Goal: Transaction & Acquisition: Book appointment/travel/reservation

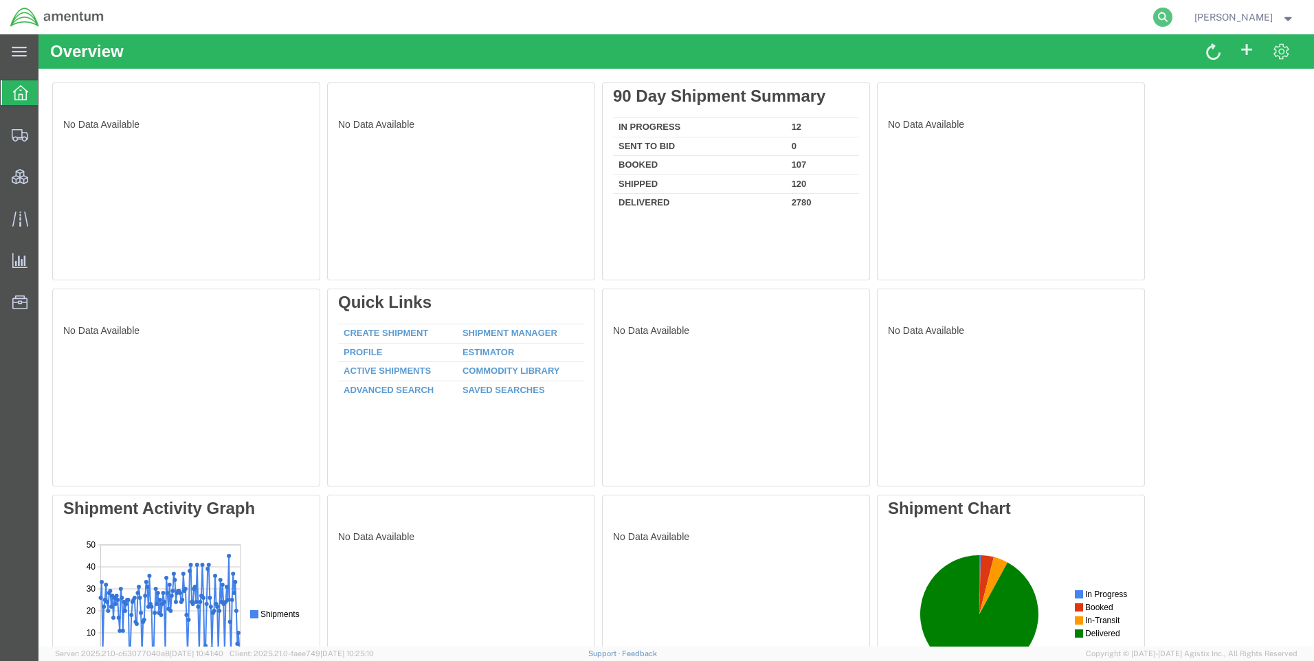
click at [1167, 16] on icon at bounding box center [1163, 17] width 19 height 19
paste input "DCO-25287-169465"
type input "DCO-25287-169465"
click at [1170, 18] on icon at bounding box center [1163, 17] width 19 height 19
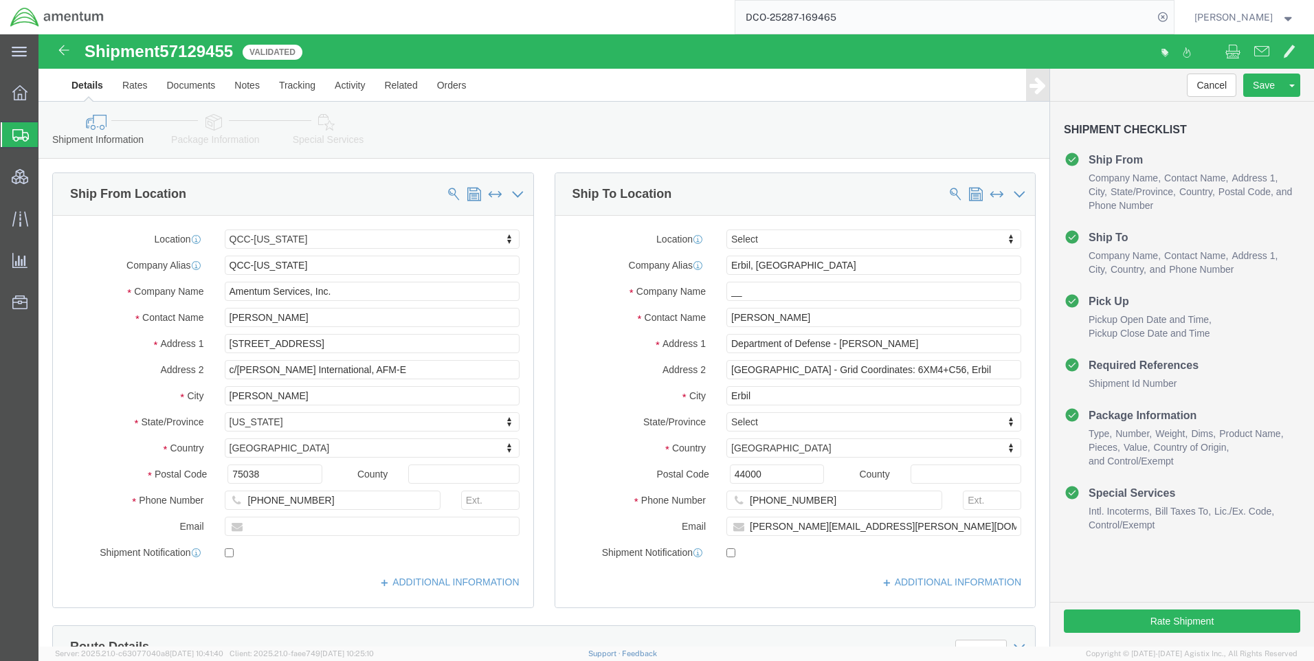
select select "42668"
select select
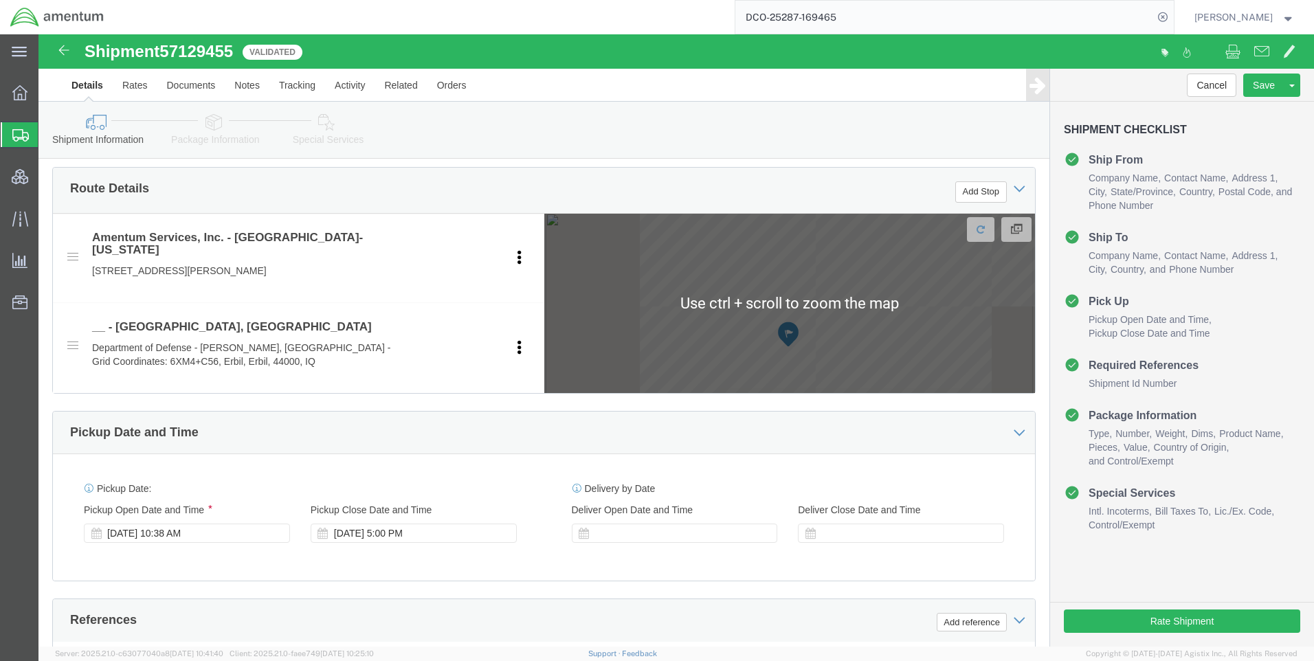
scroll to position [481, 0]
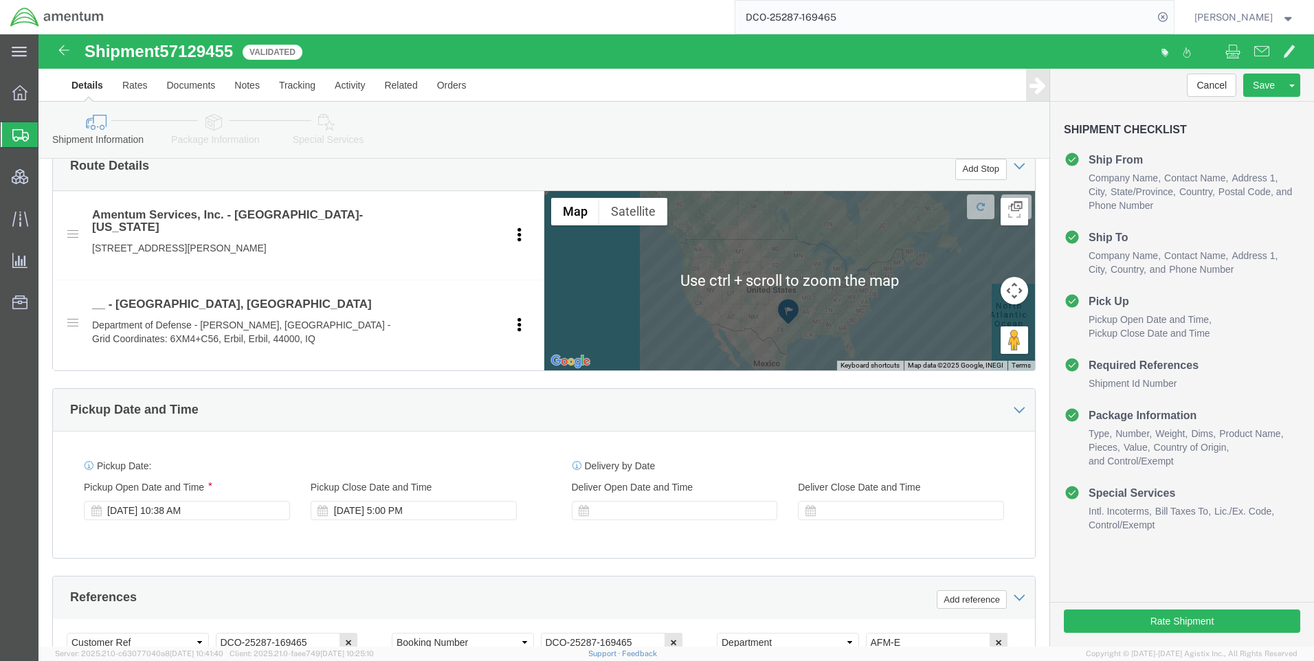
click icon
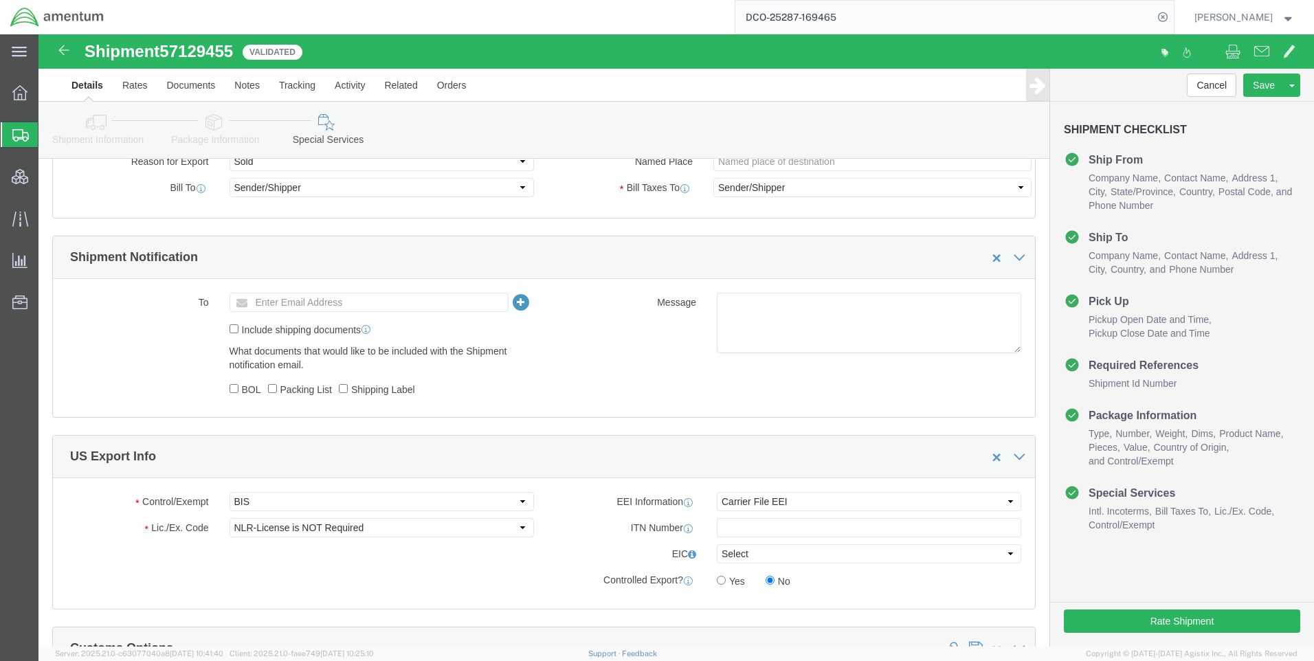
scroll to position [962, 0]
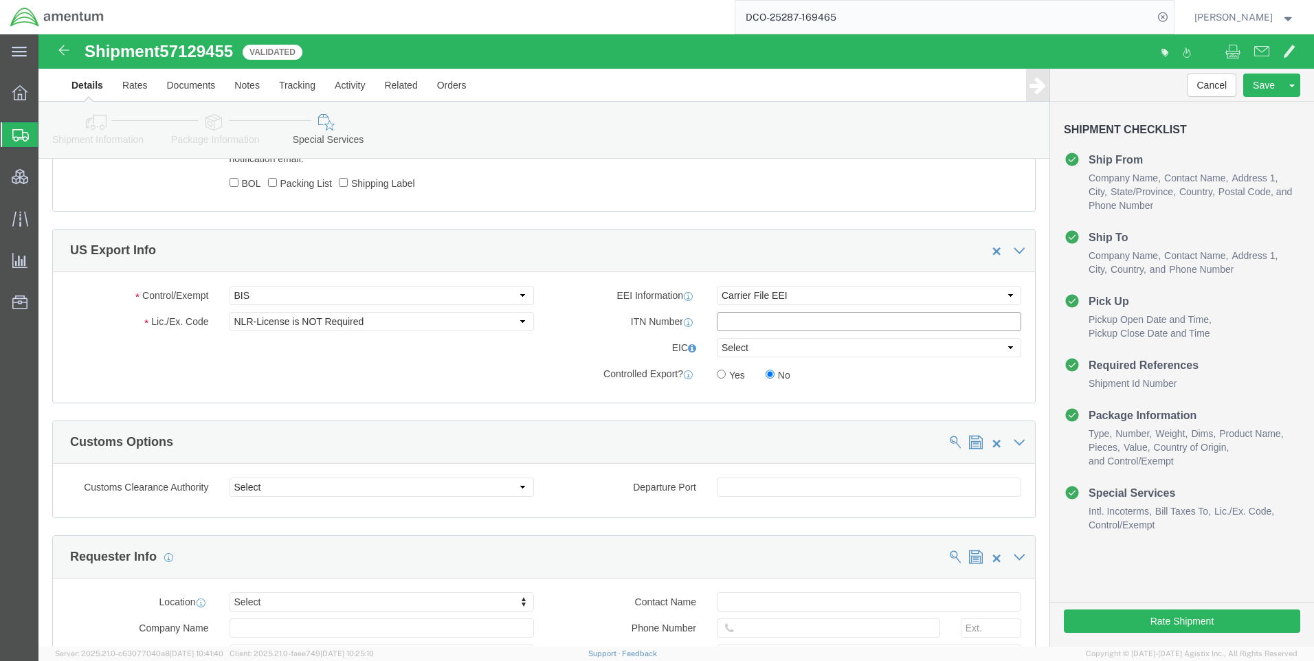
paste input "X20251014090864"
type input "X20251014090864"
click select "Select AES-Direct EEI Carrier File EEI EEI Exempt"
select select "AESD"
click select "Select AES-Direct EEI Carrier File EEI EEI Exempt"
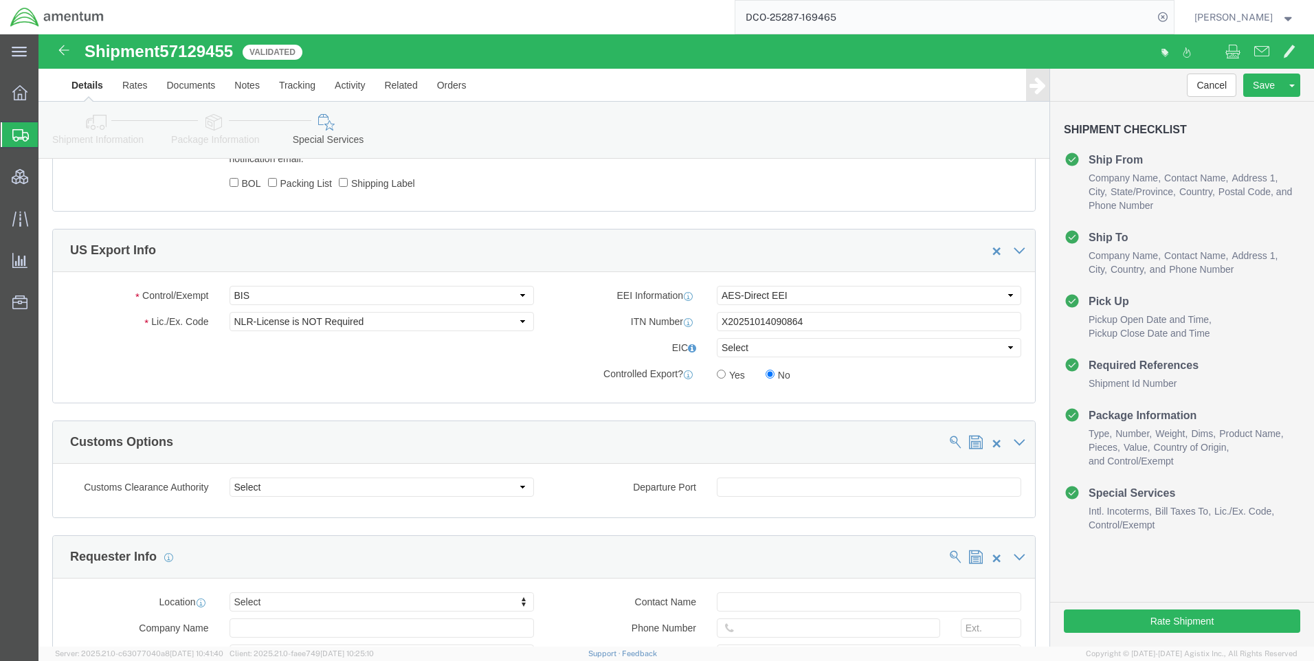
click div "Rate Shipment"
click button "Rate Shipment"
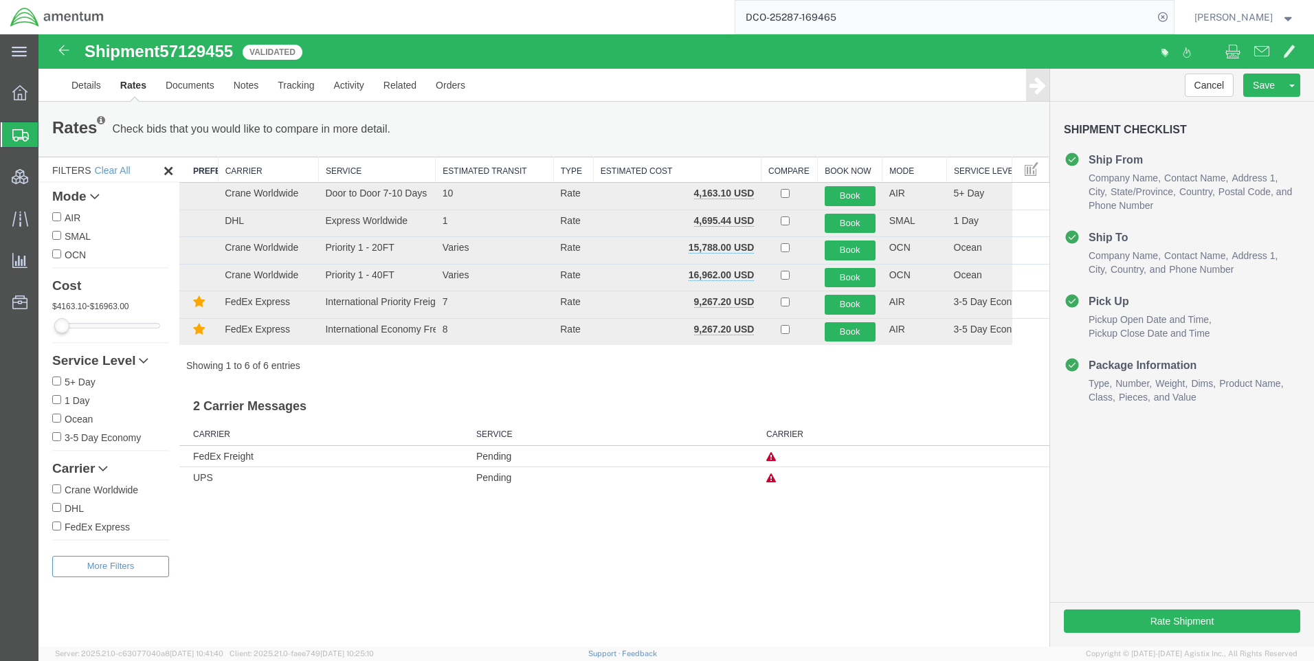
scroll to position [0, 0]
click at [841, 219] on button "Book" at bounding box center [850, 224] width 51 height 20
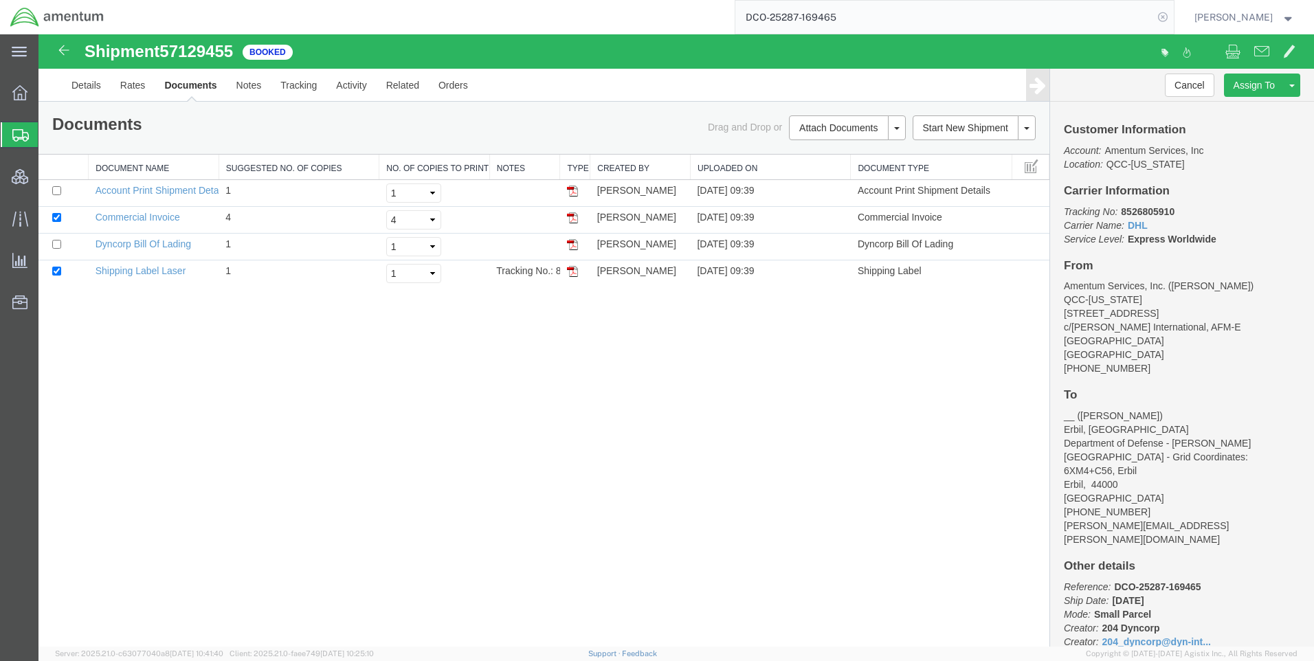
click at [1173, 16] on icon at bounding box center [1163, 17] width 19 height 19
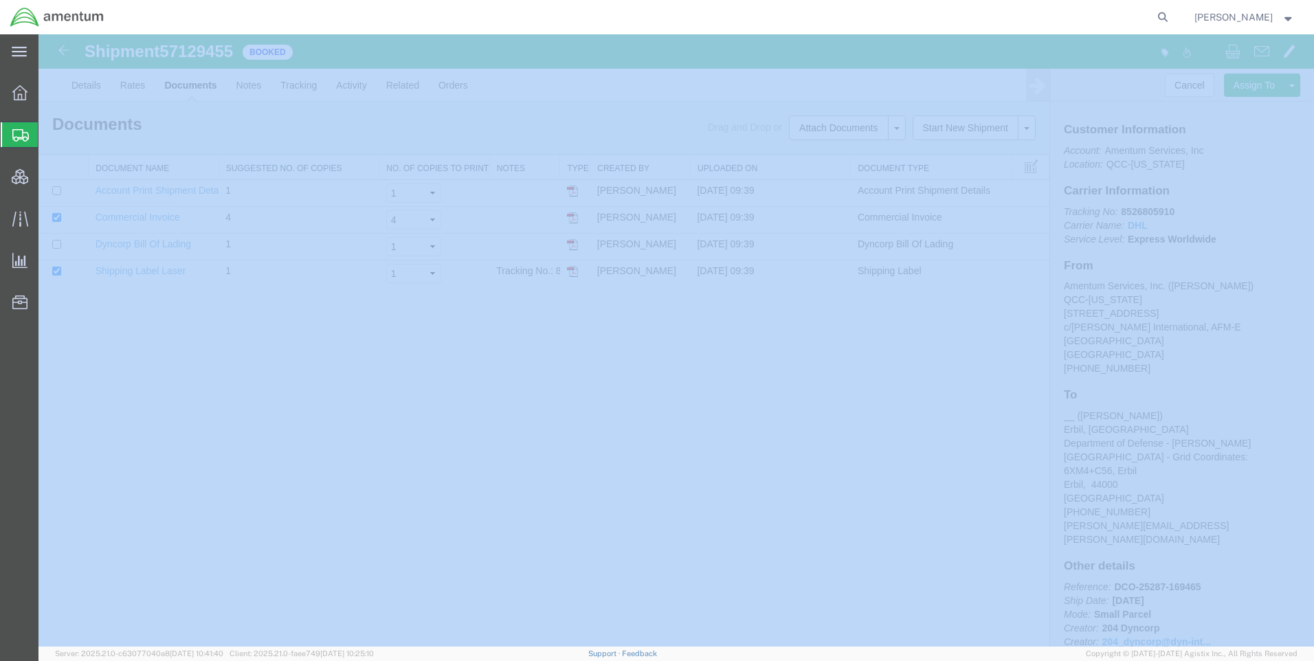
click at [1173, 16] on icon at bounding box center [1163, 17] width 19 height 19
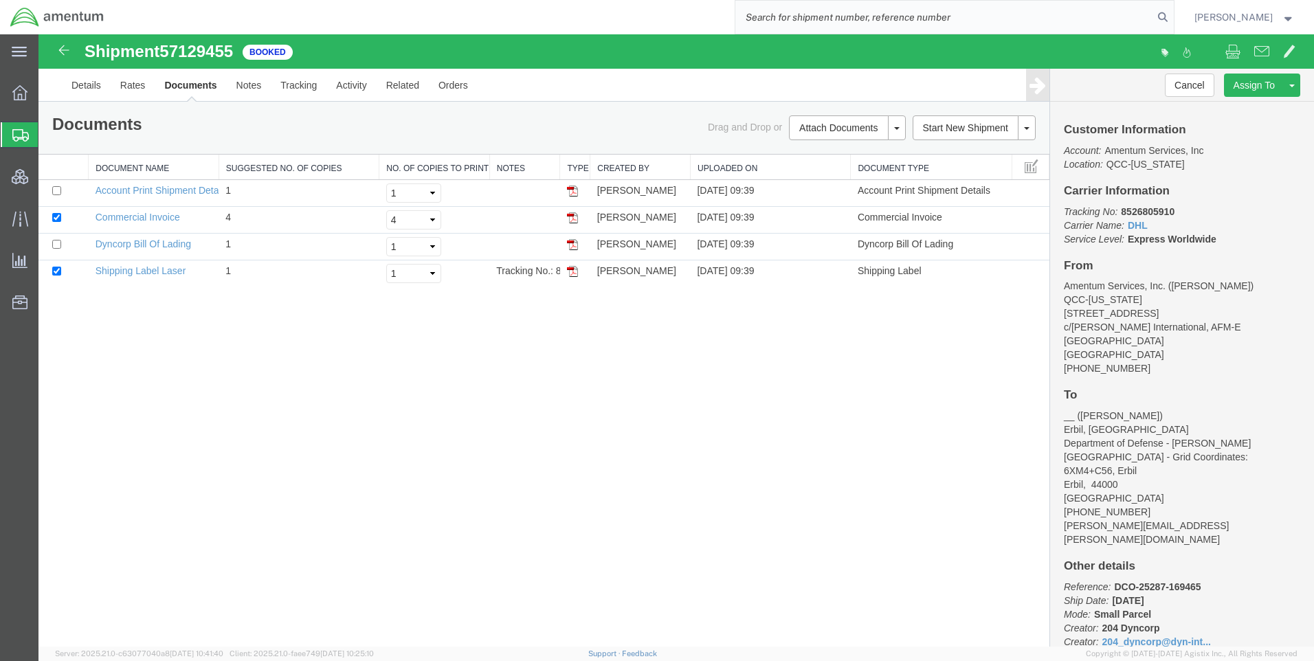
paste input "DCO-25288-169486"
type input "DCO-25288-169486"
click at [1173, 14] on icon at bounding box center [1163, 17] width 19 height 19
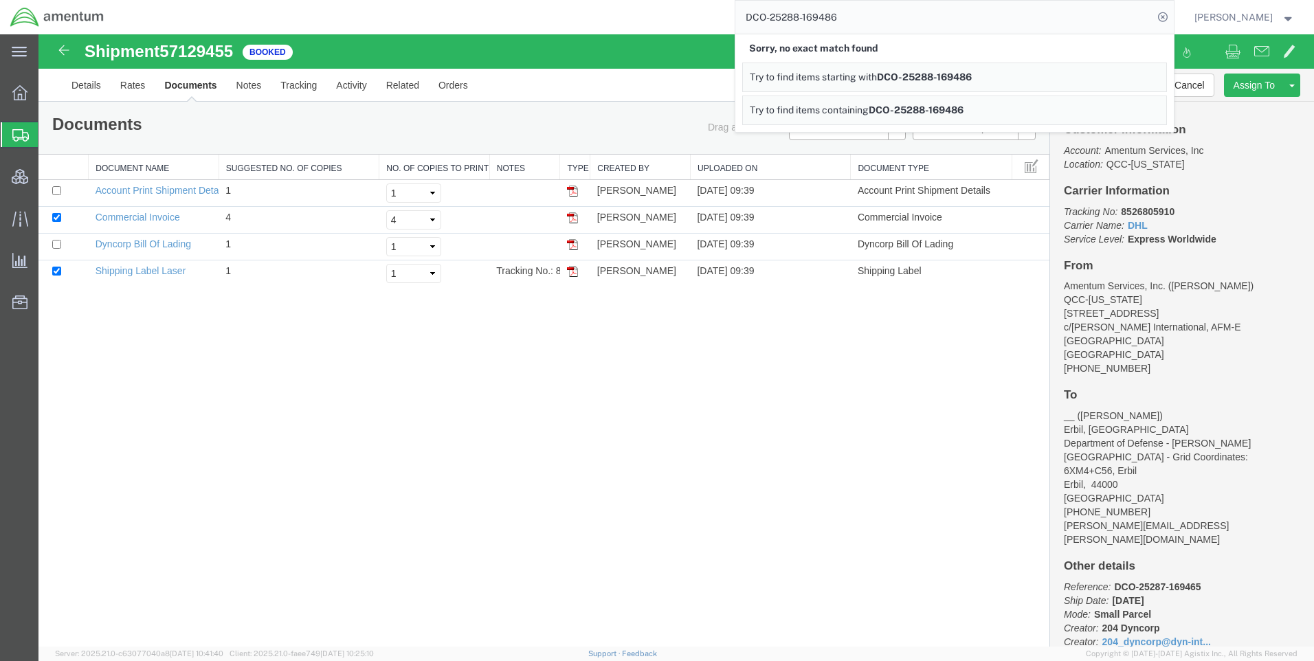
click at [1173, 14] on icon at bounding box center [1163, 17] width 19 height 19
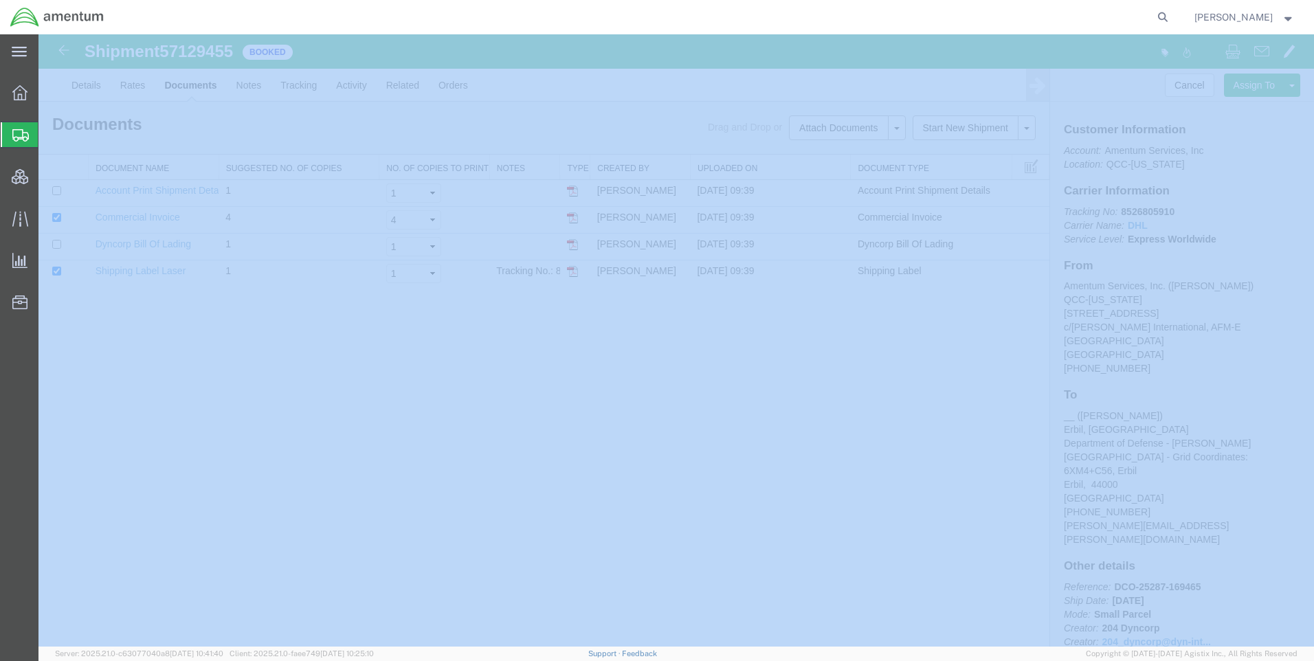
click at [1173, 14] on icon at bounding box center [1163, 17] width 19 height 19
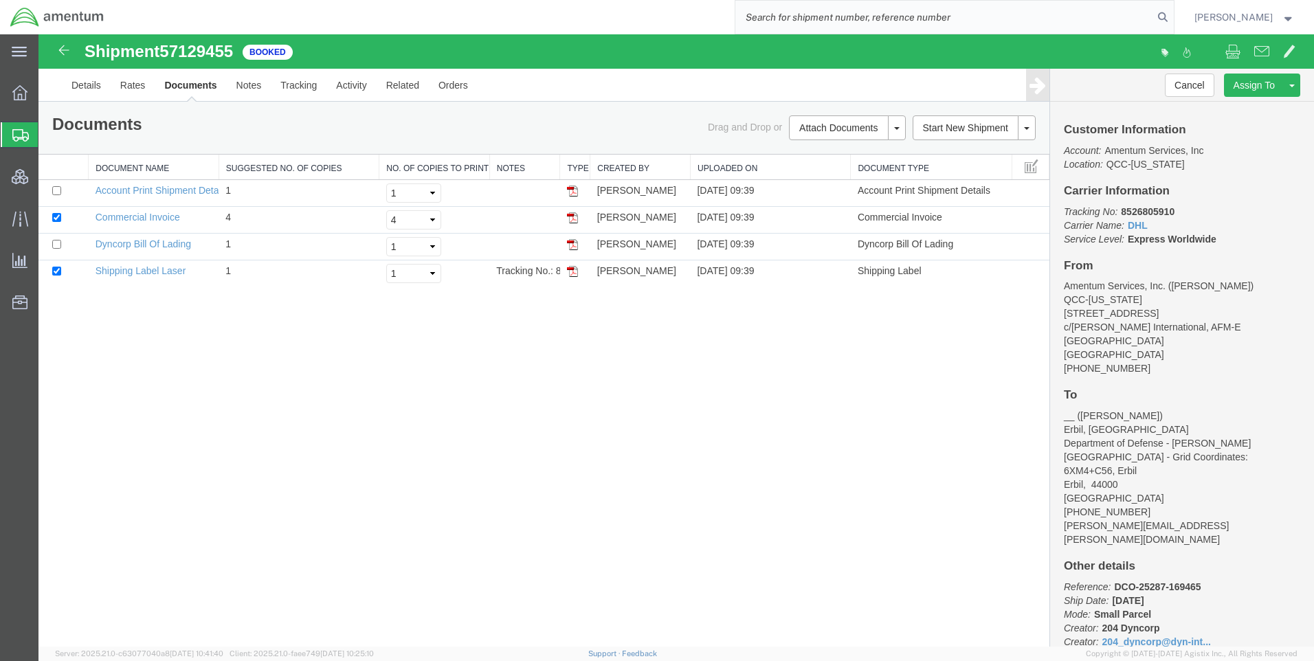
paste input "DCO-25288-169486"
type input "DCO-25288-169486"
click at [1173, 14] on icon at bounding box center [1163, 17] width 19 height 19
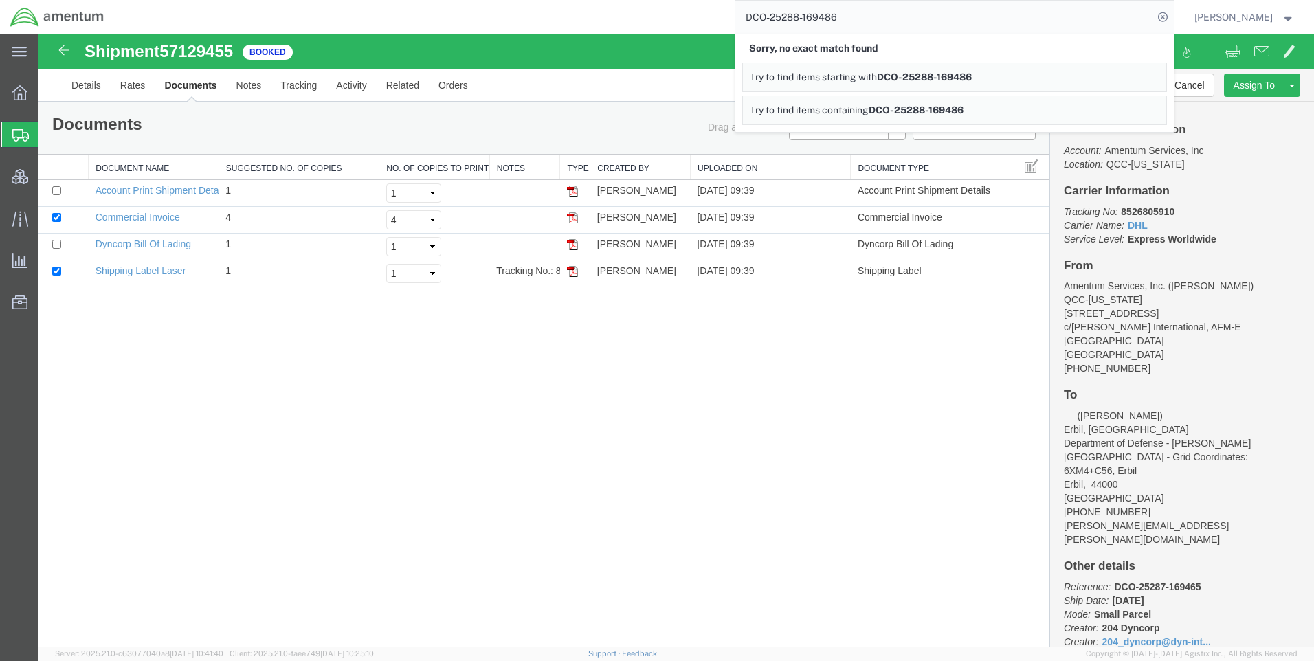
click at [1173, 14] on icon at bounding box center [1163, 17] width 19 height 19
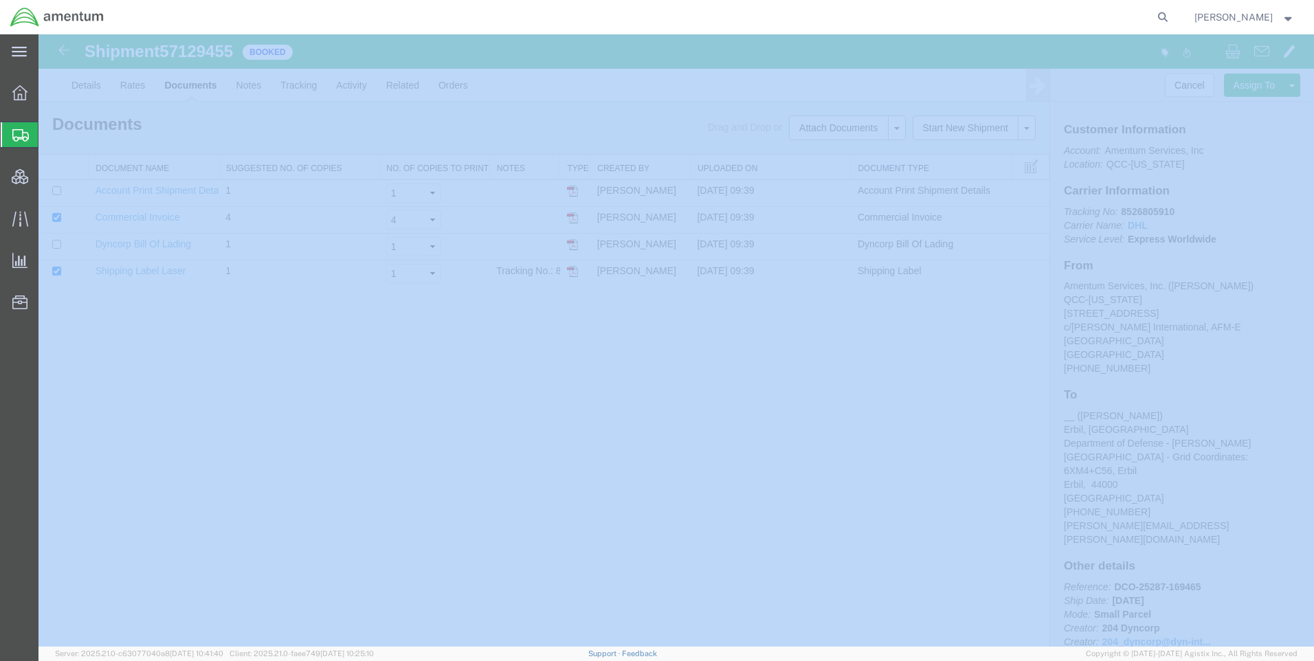
click at [1173, 14] on icon at bounding box center [1163, 17] width 19 height 19
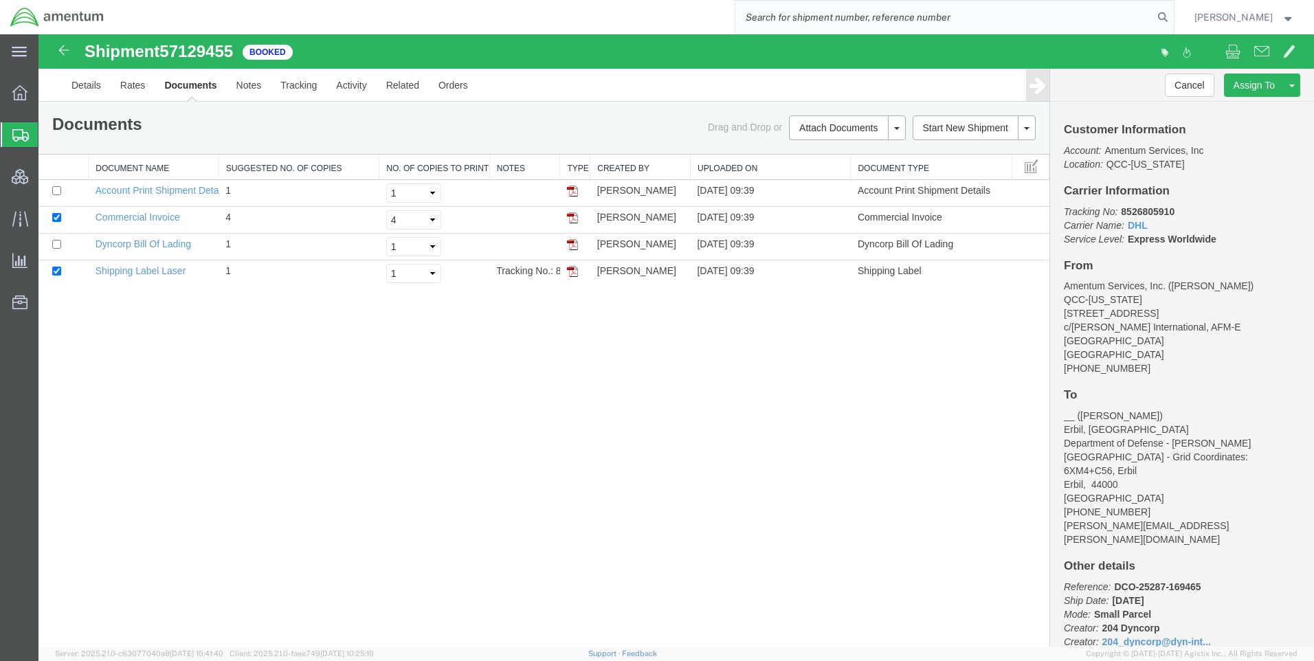
paste input "DCO-25288-169486"
type input "DCO-25288-169486"
click at [1173, 13] on icon at bounding box center [1163, 17] width 19 height 19
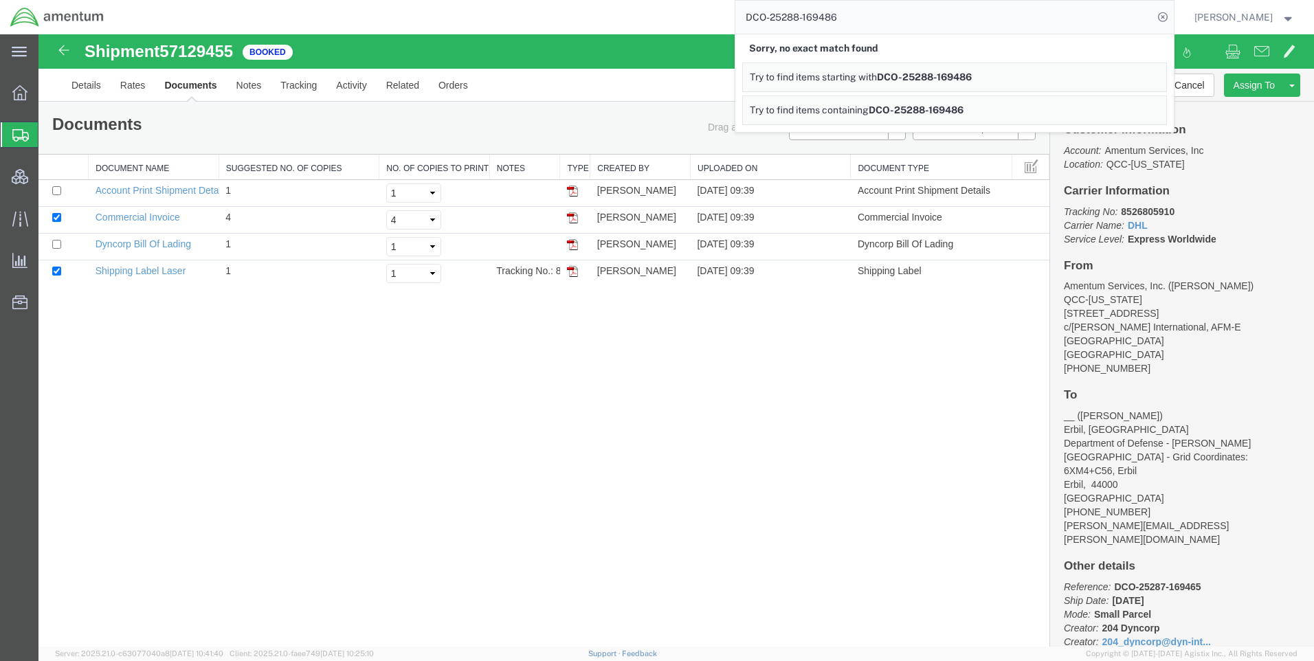
click at [1173, 13] on icon at bounding box center [1163, 17] width 19 height 19
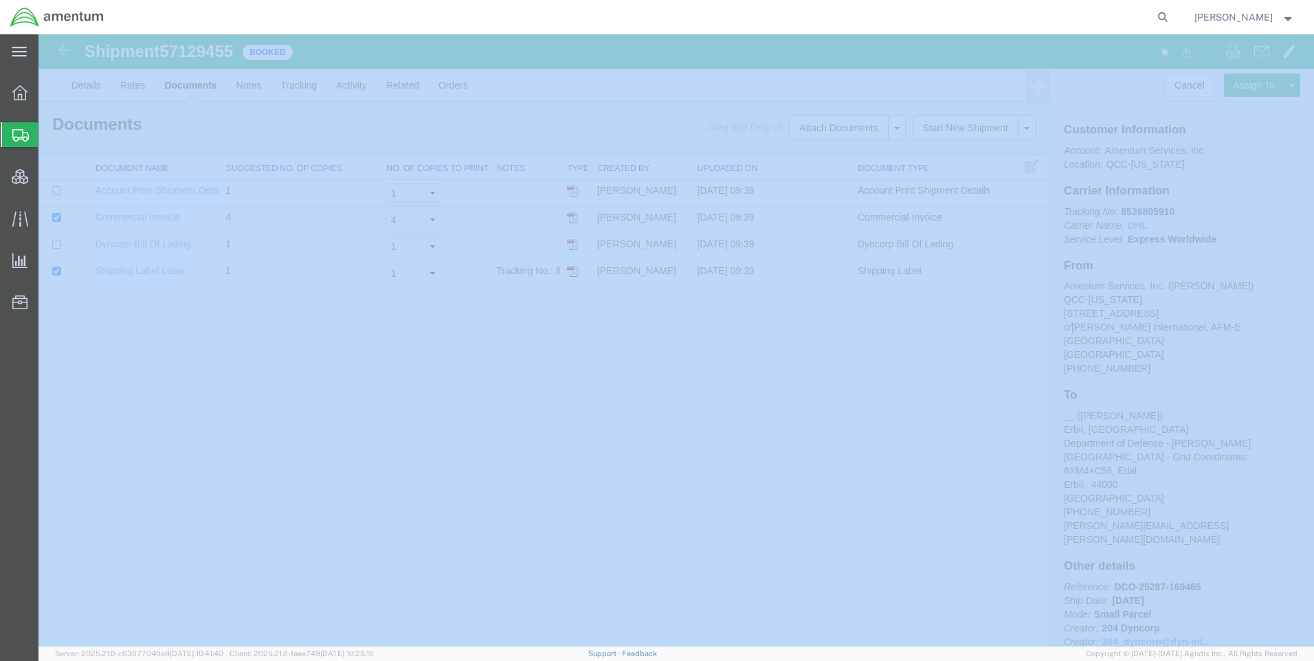
click at [1173, 13] on icon at bounding box center [1163, 17] width 19 height 19
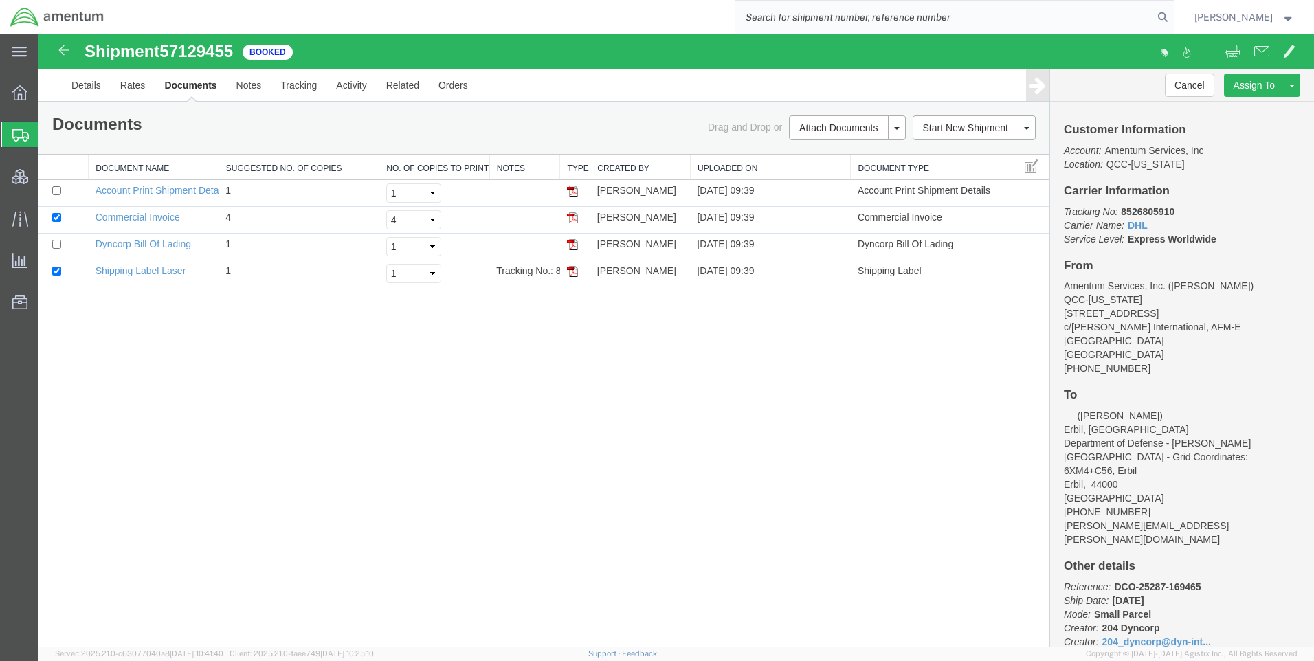
paste input "DCO-25288-169486"
type input "DCO-25288-169486"
click at [1173, 11] on icon at bounding box center [1163, 17] width 19 height 19
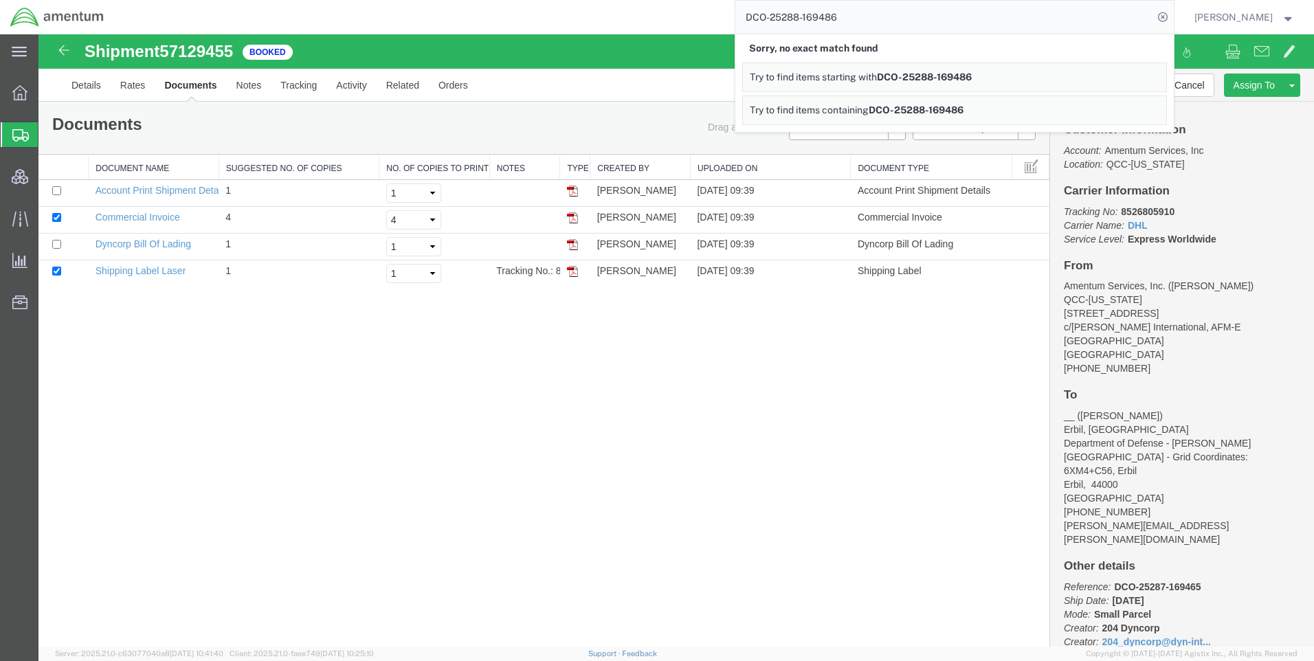
click at [1173, 11] on icon at bounding box center [1163, 17] width 19 height 19
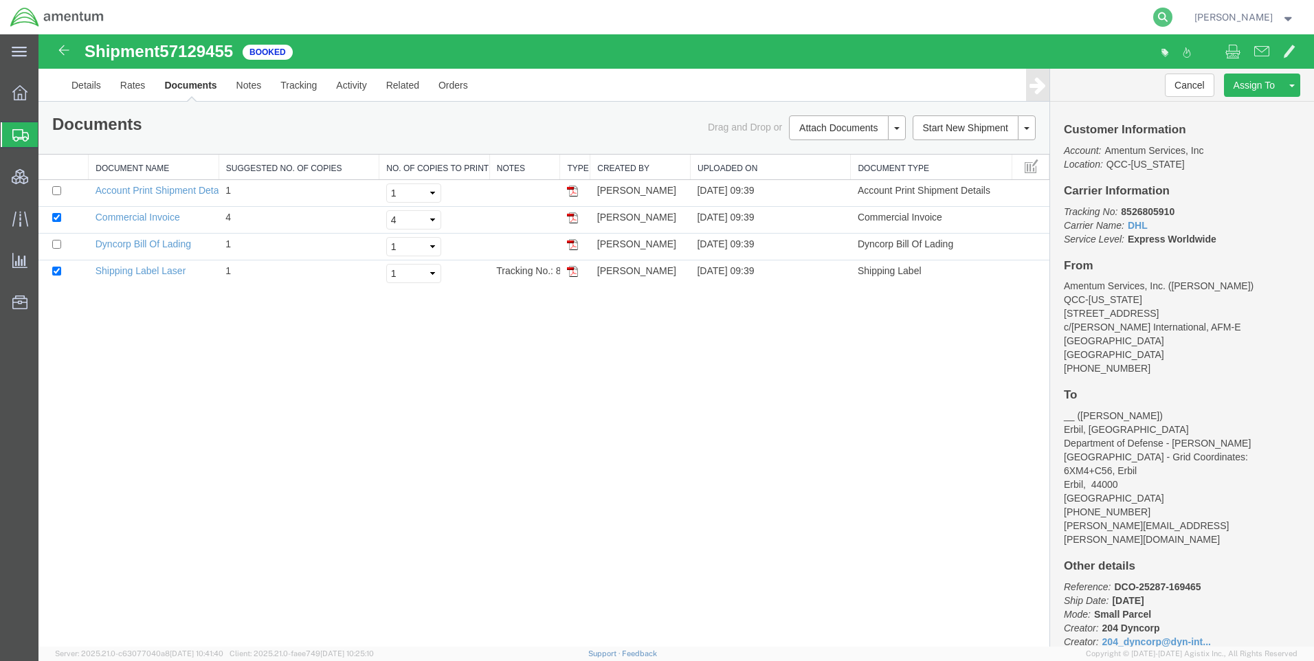
click at [1171, 12] on icon at bounding box center [1163, 17] width 19 height 19
paste input "DCO-25288-169486"
type input "DCO-25288-169486"
click at [1173, 17] on icon at bounding box center [1163, 17] width 19 height 19
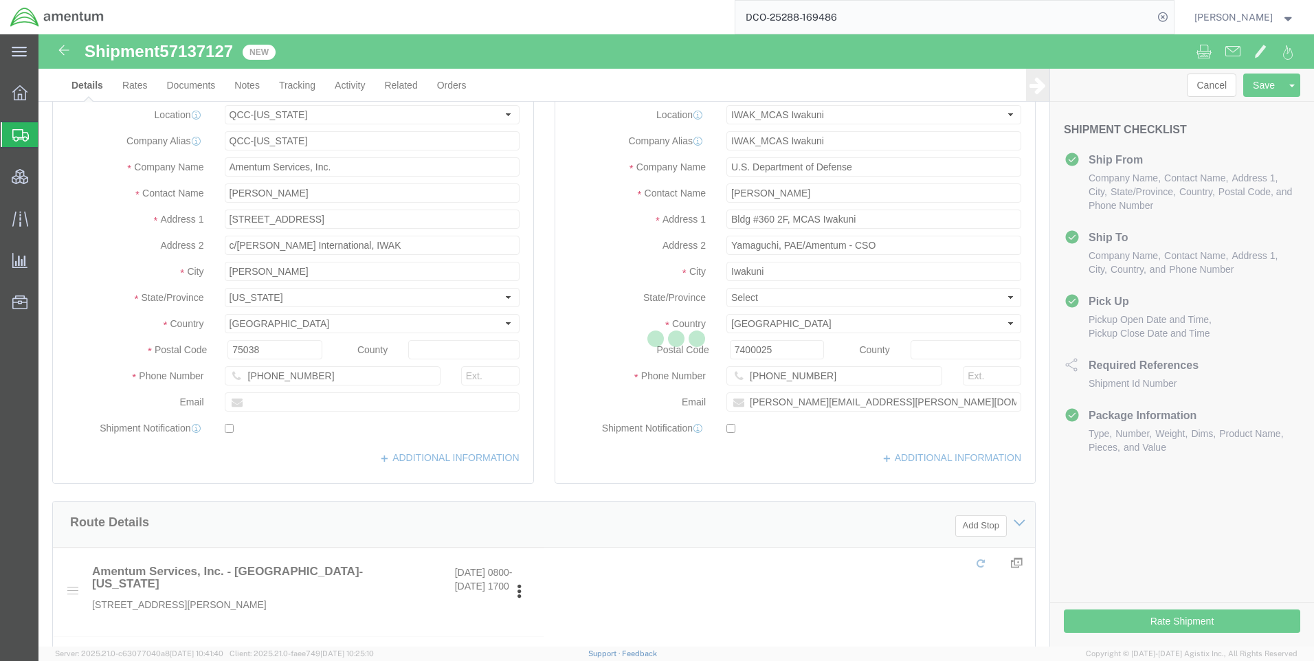
select select "42668"
select select "65691"
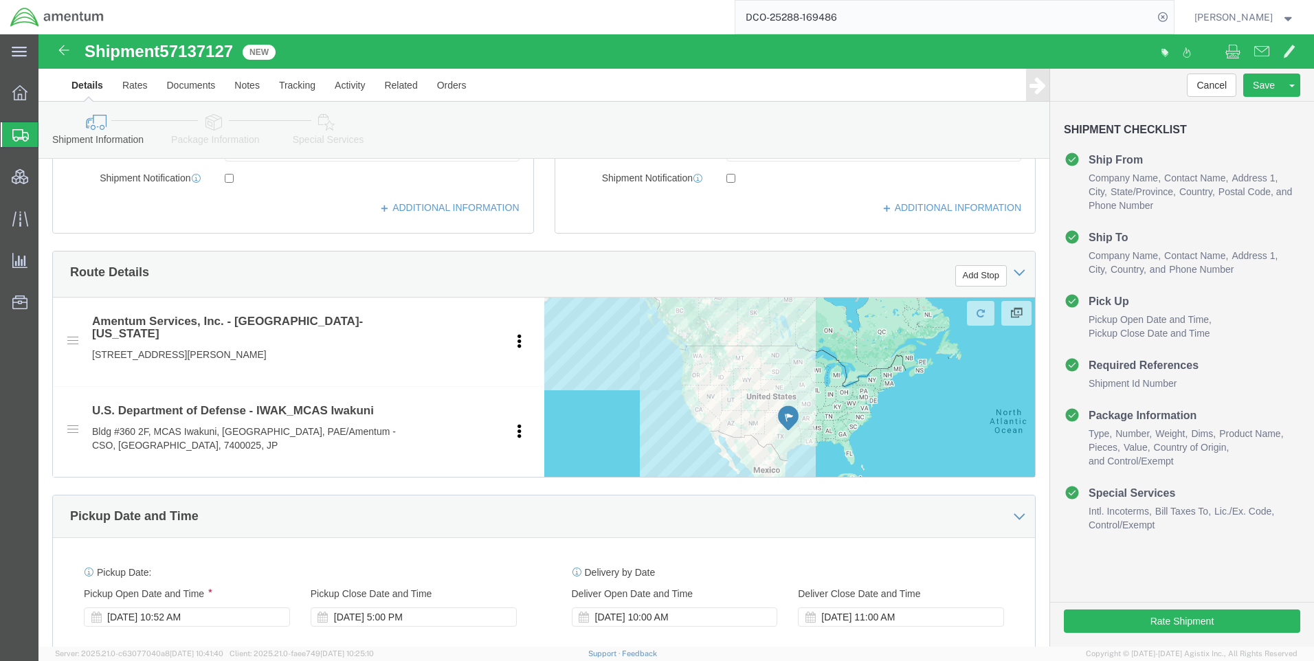
scroll to position [481, 0]
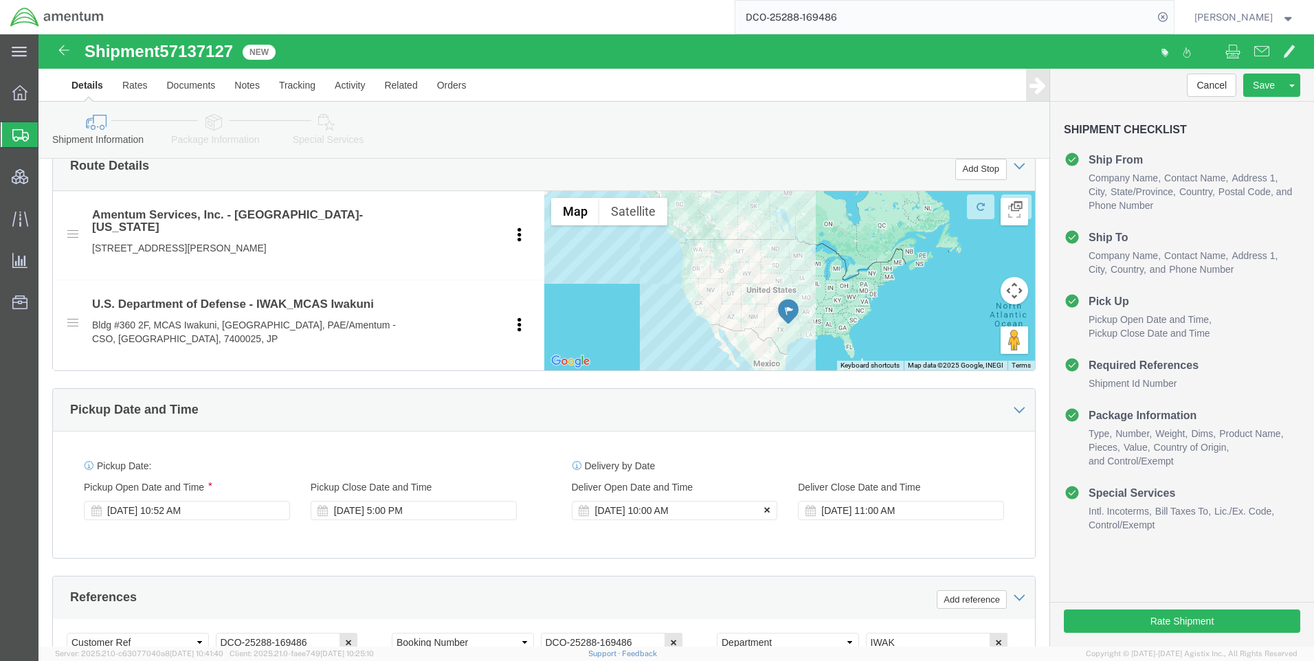
click icon
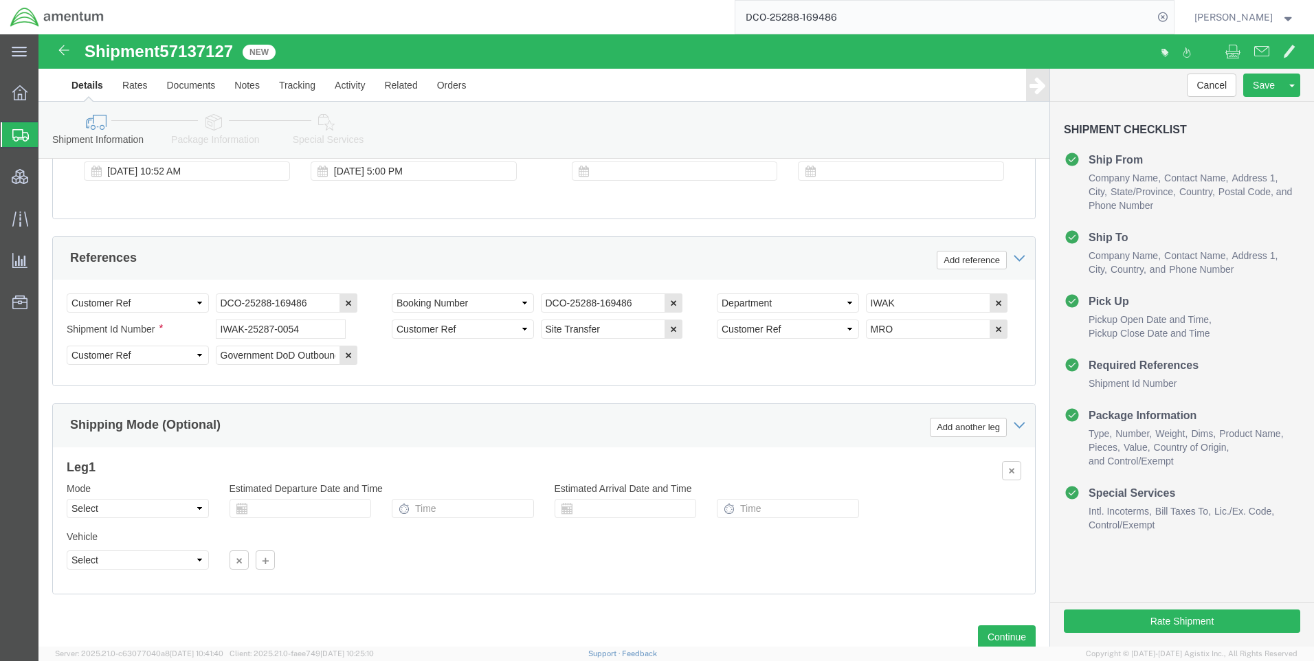
scroll to position [867, 0]
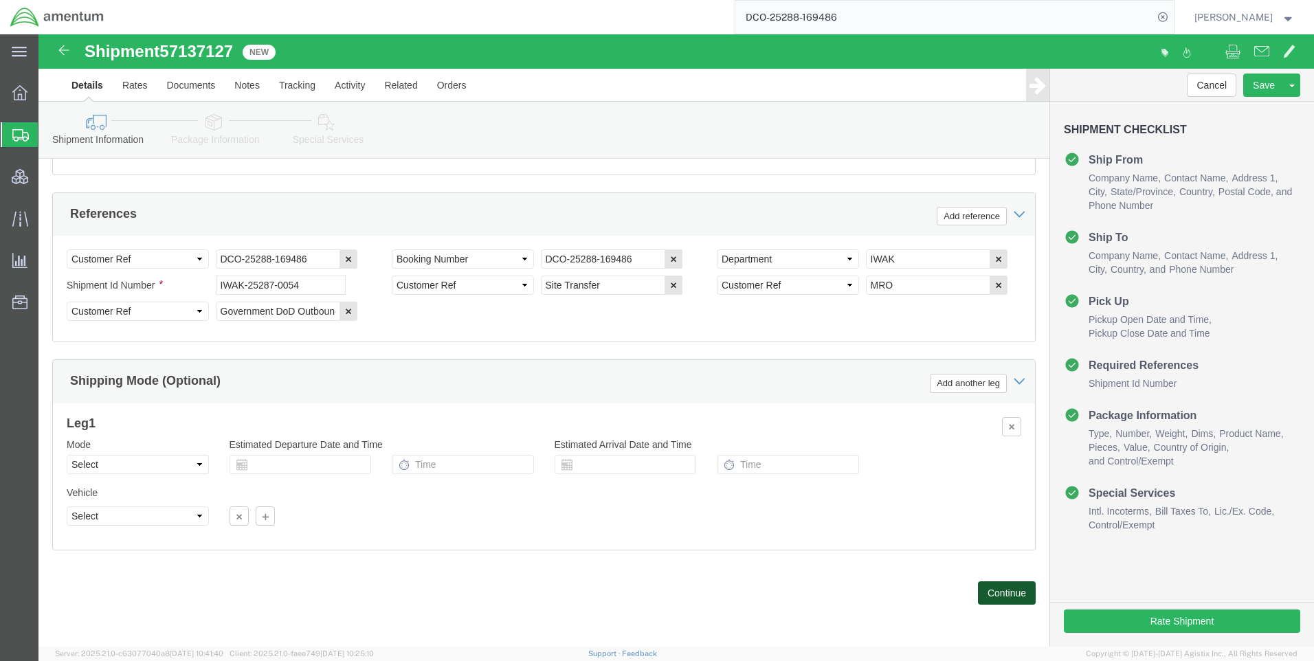
click button "Continue"
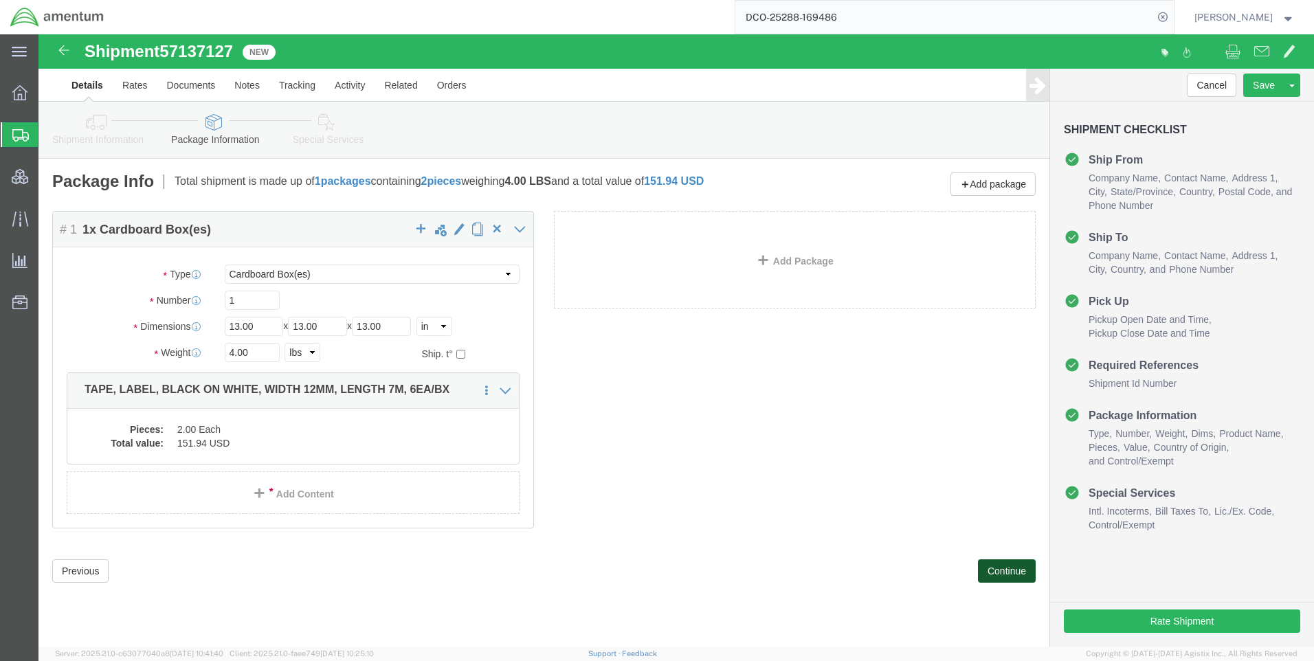
click button "Continue"
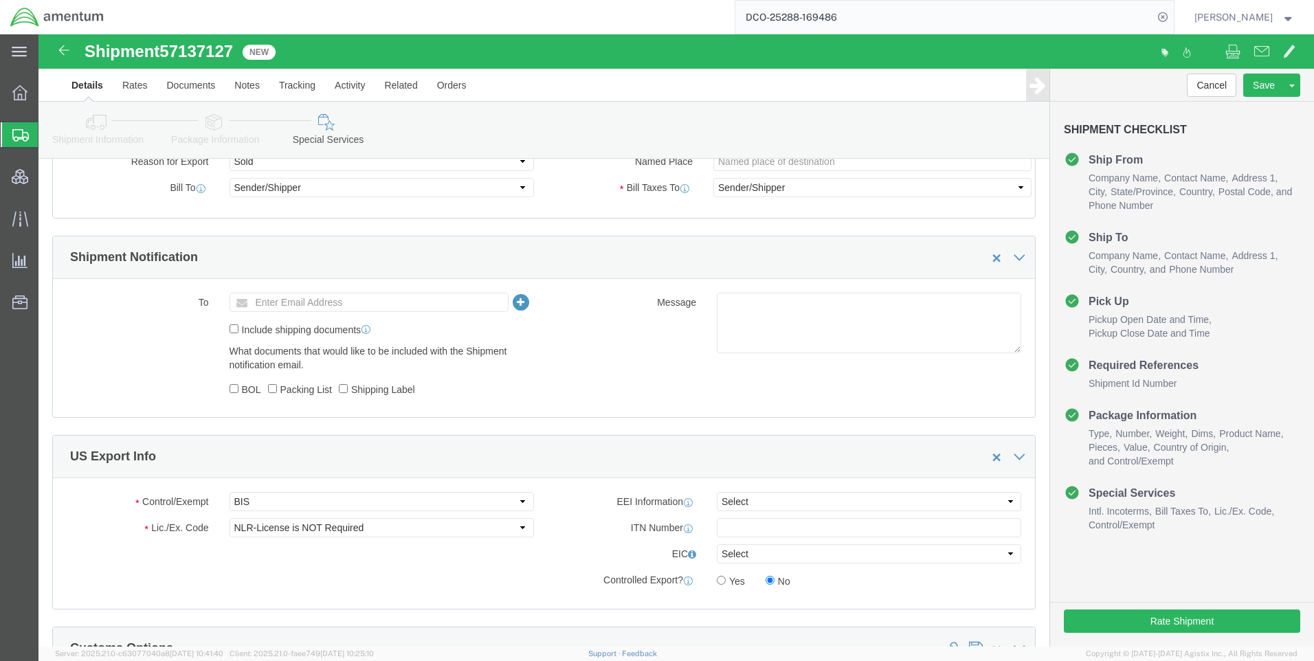
scroll to position [962, 0]
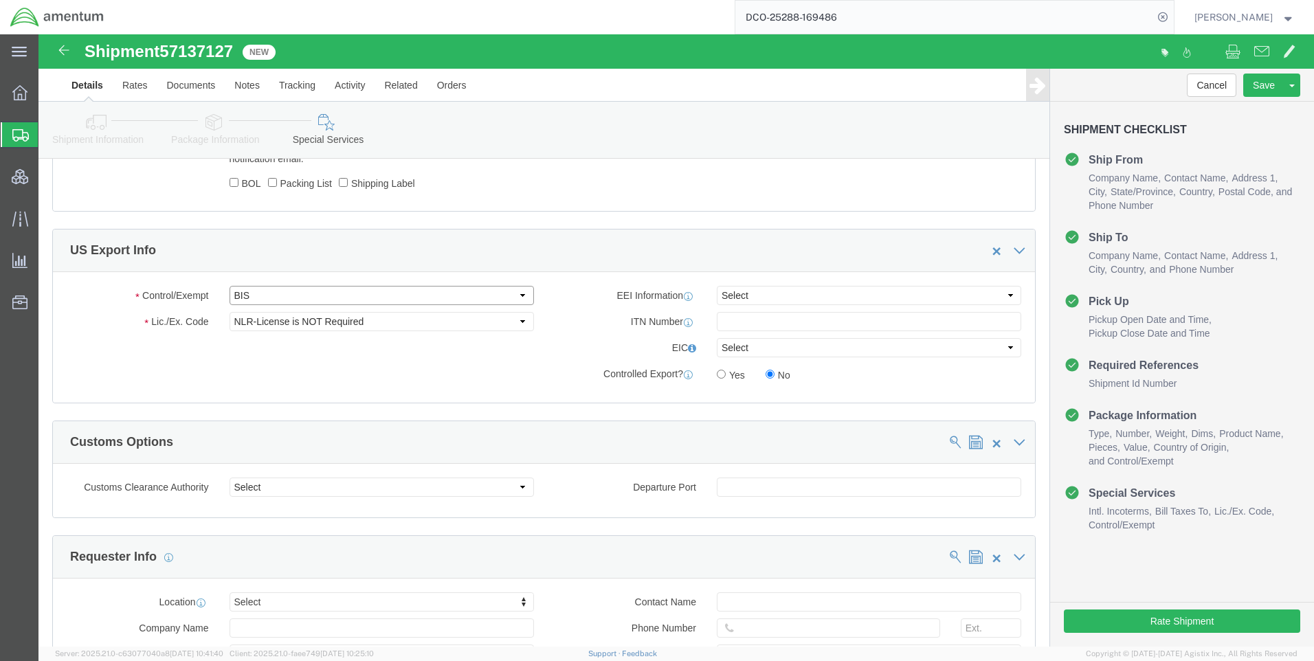
click select "Select ATF BIS DEA EPA FDA FTR ITAR OFAC Other (OPA)"
drag, startPoint x: 259, startPoint y: 260, endPoint x: 252, endPoint y: 272, distance: 14.2
click select "Select ATF BIS DEA EPA FDA FTR ITAR OFAC Other (OPA)"
select select "FTR"
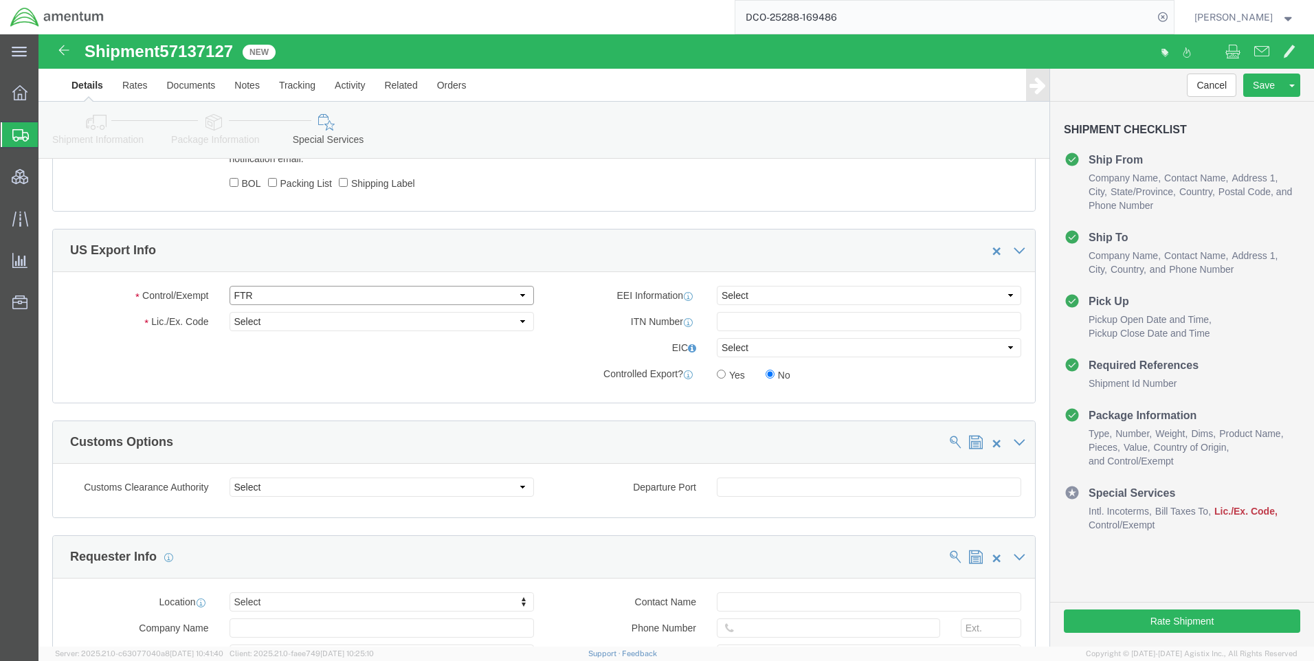
click select "Select ATF BIS DEA EPA FDA FTR ITAR OFAC Other (OPA)"
click select "Select 30.2(d)(2) 30.36 30.37(a) 30.37(f) 30.37(g) 30.37(h) 30.37(i) 30.37(j) 3…"
select select "30.37(a)"
click select "Select 30.2(d)(2) 30.36 30.37(a) 30.37(f) 30.37(g) 30.37(h) 30.37(i) 30.37(j) 3…"
click select "Select AES-Direct EEI Carrier File EEI EEI Exempt"
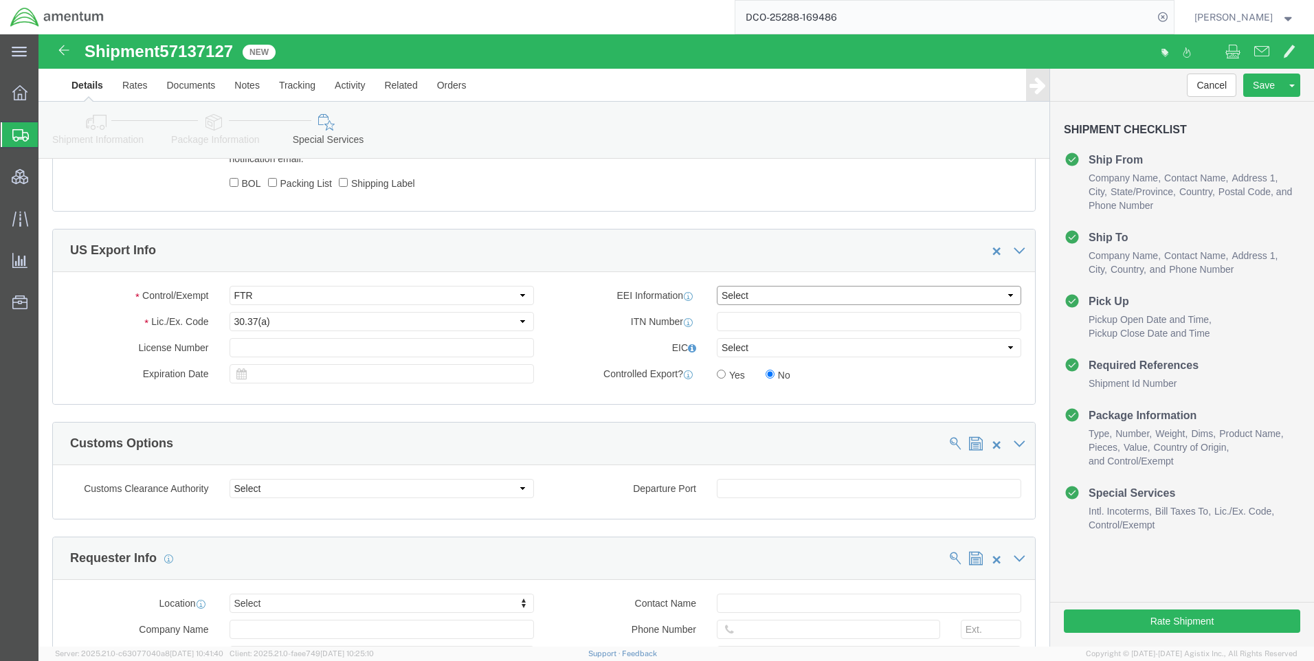
select select "EXEM"
click select "Select AES-Direct EEI Carrier File EEI EEI Exempt"
click button "Rate Shipment"
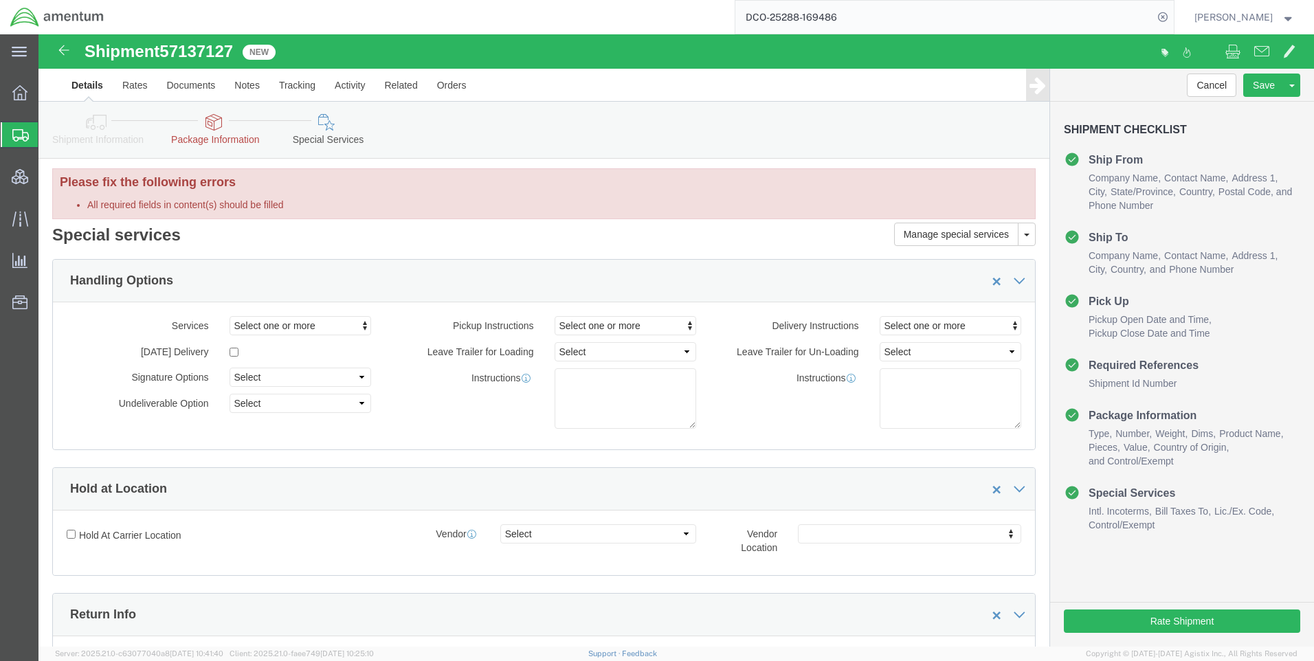
scroll to position [0, 0]
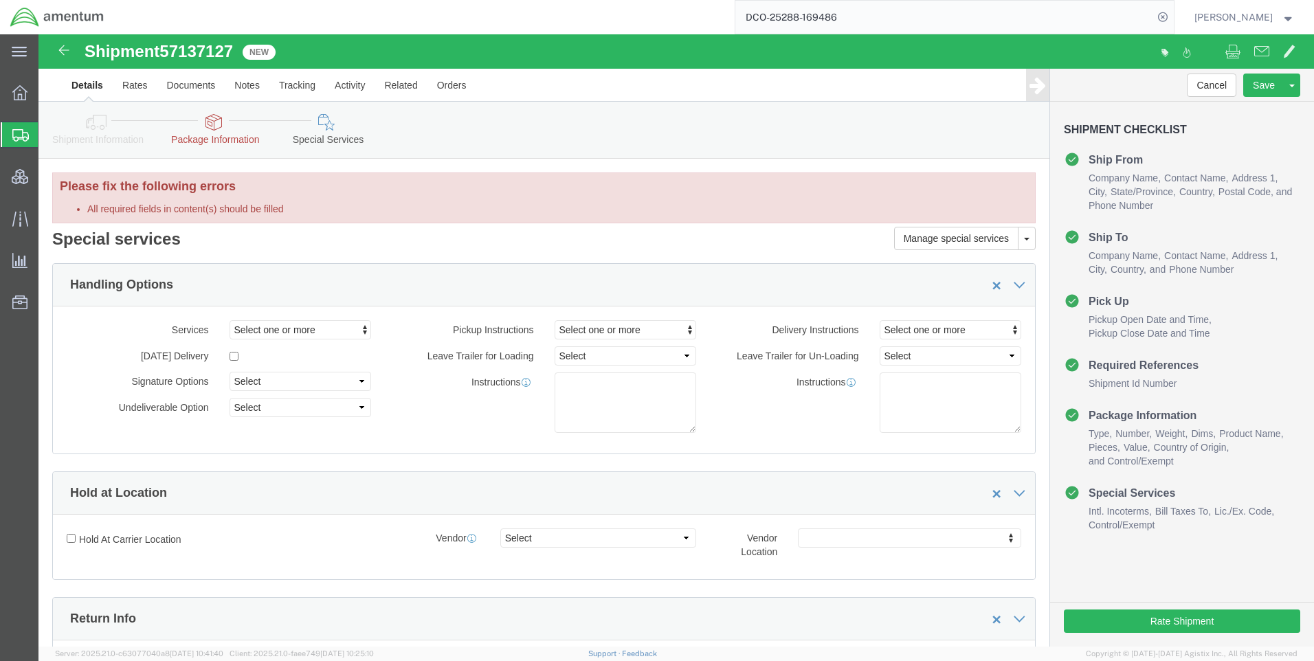
click link "Package Information"
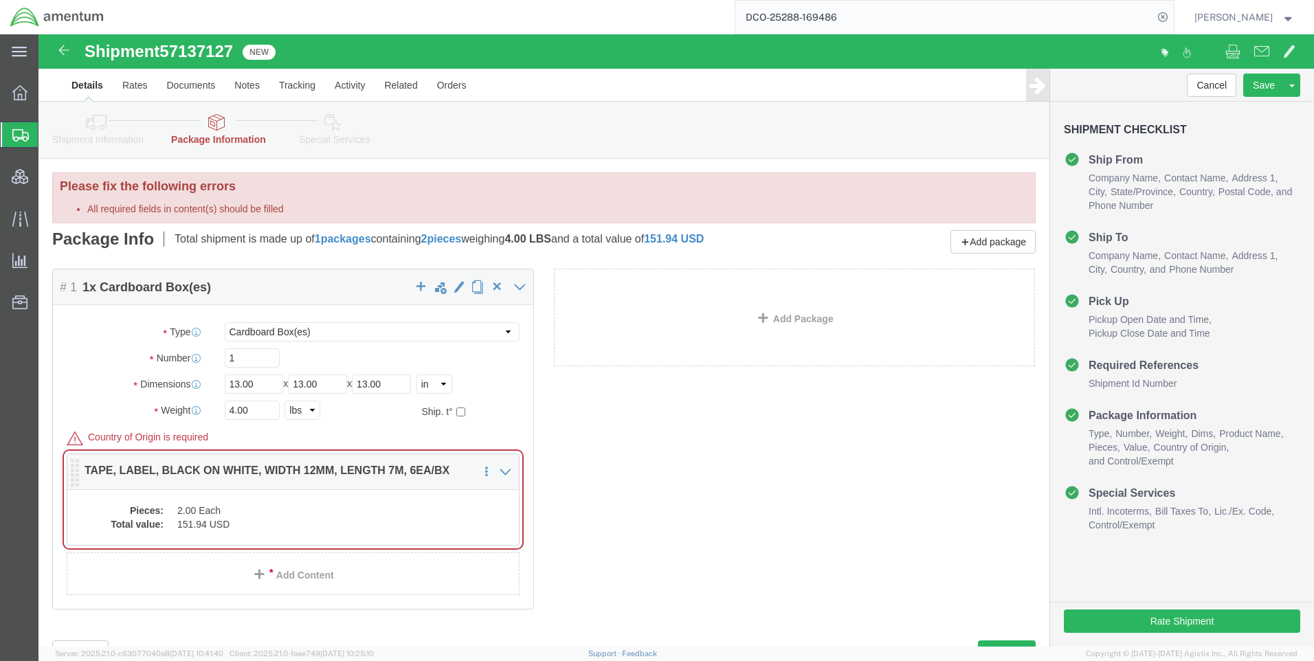
click dd "2.00 Each"
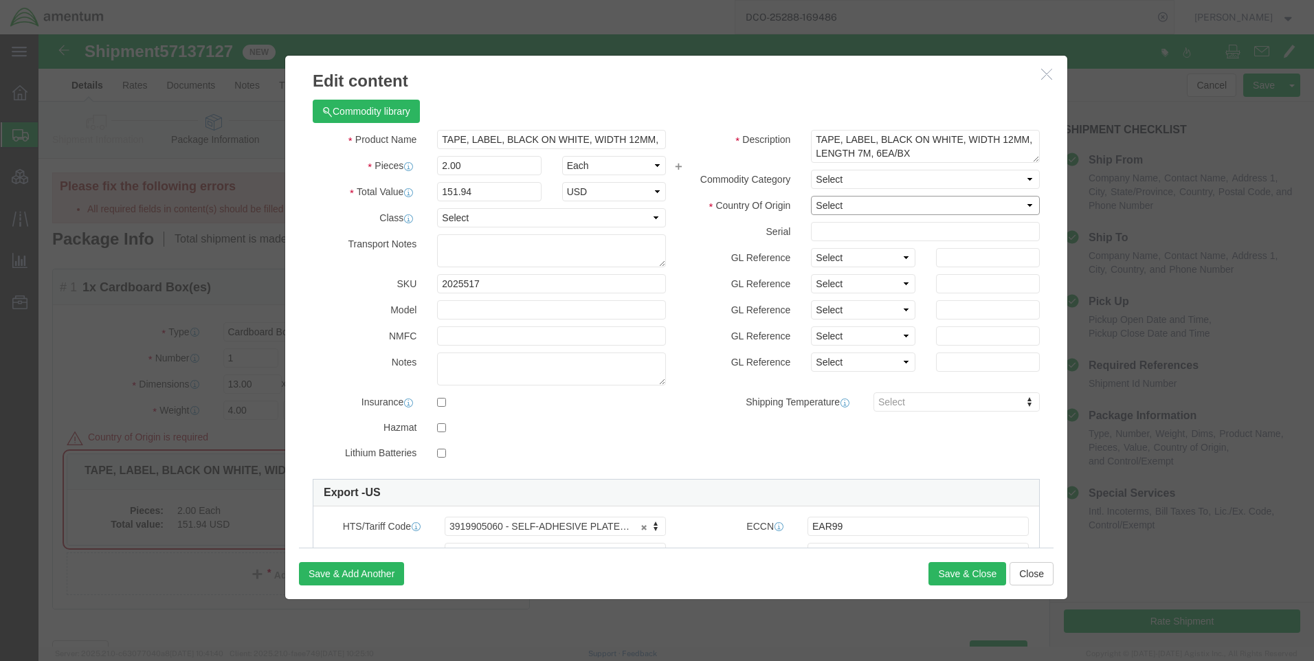
click select "Select [GEOGRAPHIC_DATA] [GEOGRAPHIC_DATA] [GEOGRAPHIC_DATA] [GEOGRAPHIC_DATA] …"
select select "US"
click select "Select [GEOGRAPHIC_DATA] [GEOGRAPHIC_DATA] [GEOGRAPHIC_DATA] [GEOGRAPHIC_DATA] …"
drag, startPoint x: 806, startPoint y: 170, endPoint x: 902, endPoint y: 533, distance: 375.5
click button "Save & Close"
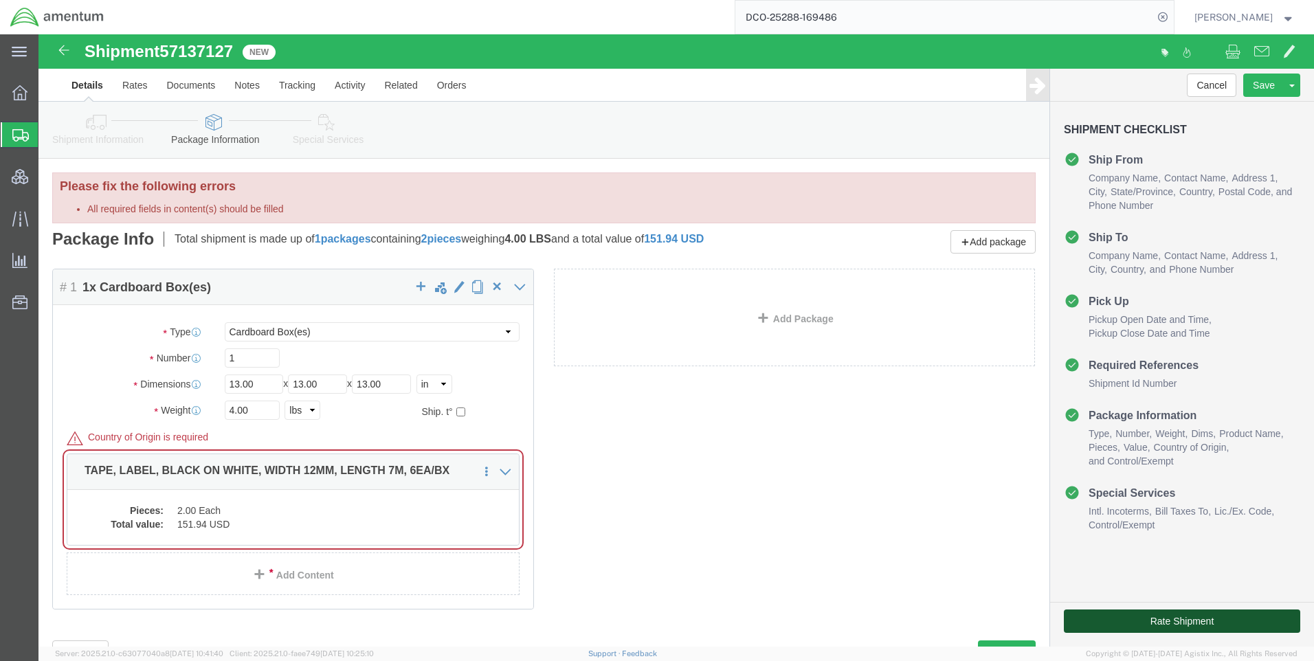
click button "Rate Shipment"
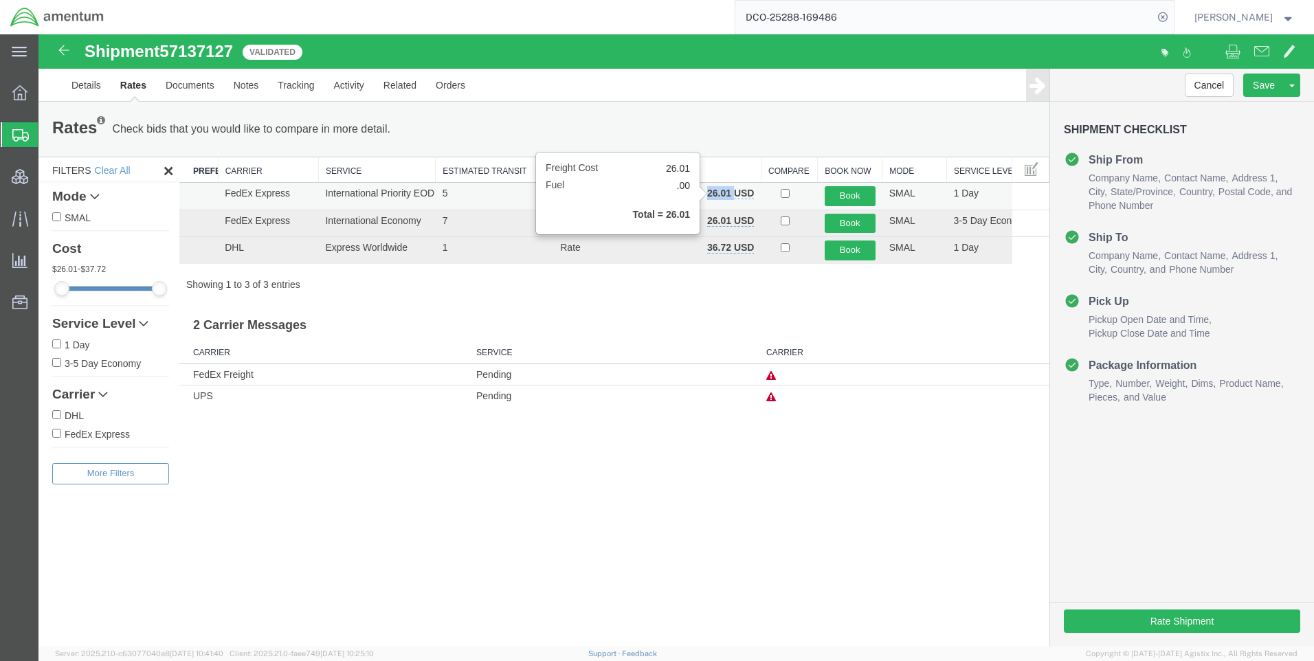
drag, startPoint x: 734, startPoint y: 190, endPoint x: 708, endPoint y: 195, distance: 26.4
click at [708, 195] on b "26.01 USD" at bounding box center [730, 193] width 47 height 11
copy b "26.01"
